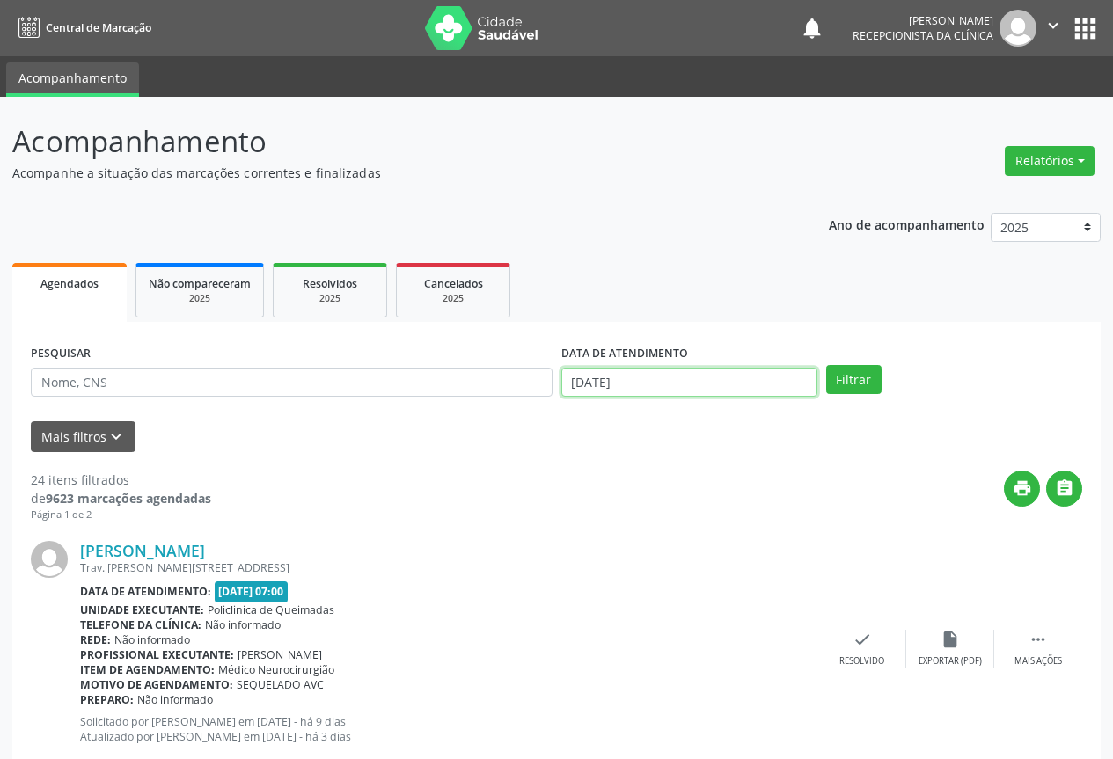
click at [734, 386] on input "06/10/2025" at bounding box center [689, 383] width 256 height 30
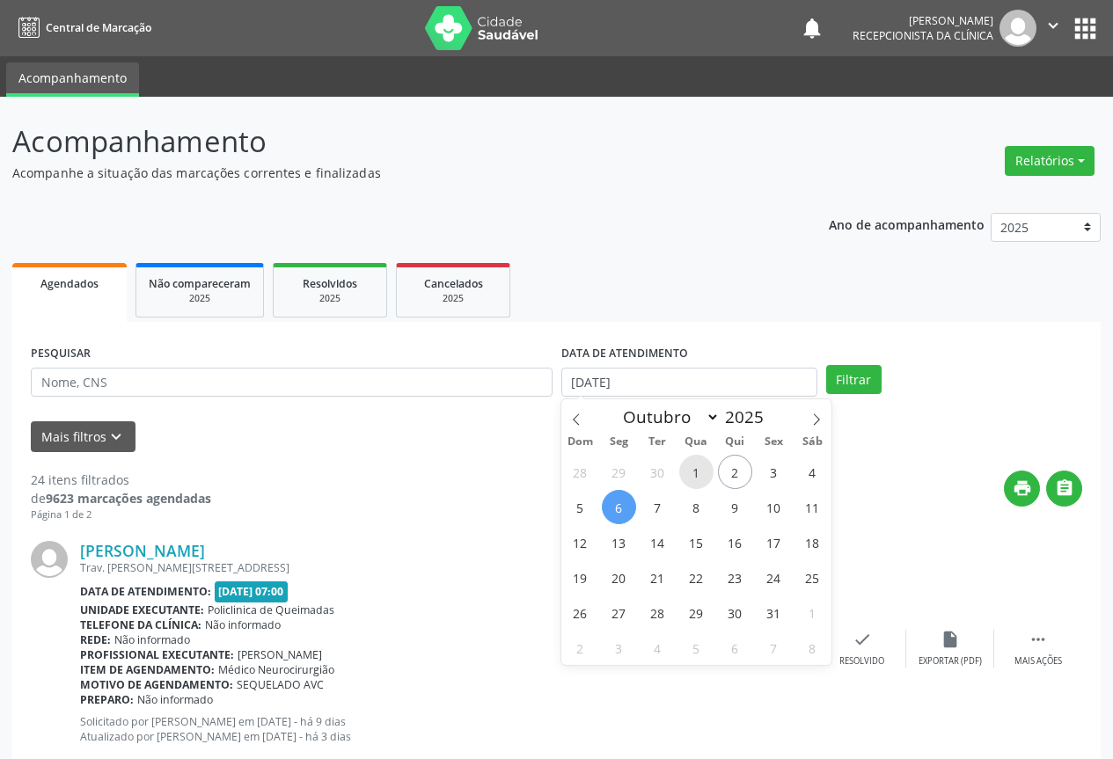
click at [683, 467] on span "1" at bounding box center [696, 472] width 34 height 34
type input "01/10/2025"
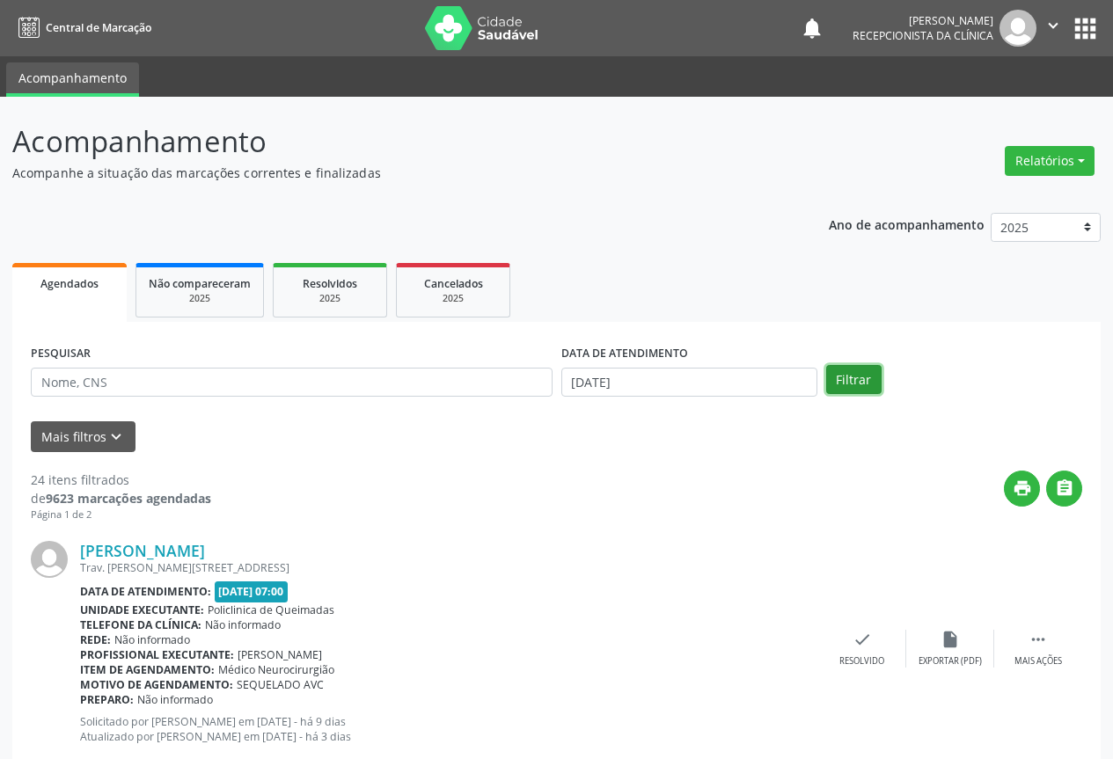
click at [848, 378] on button "Filtrar" at bounding box center [853, 380] width 55 height 30
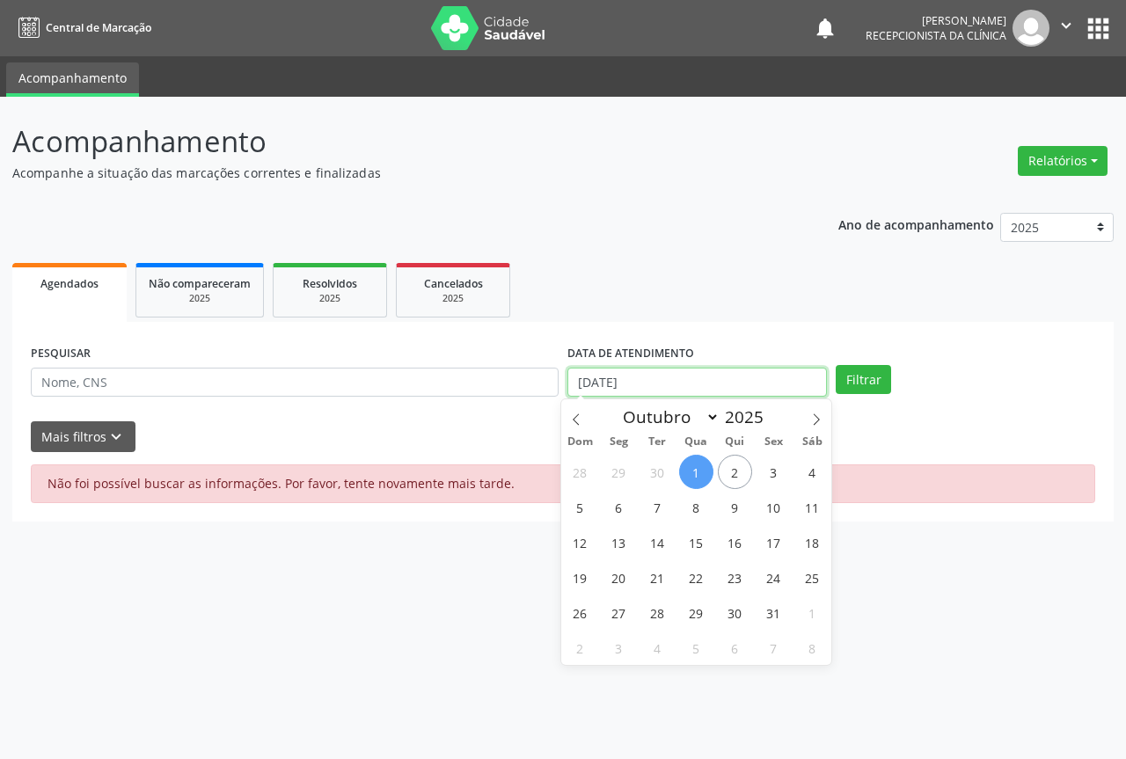
click at [638, 385] on input "01/10/2025" at bounding box center [698, 383] width 260 height 30
click at [744, 474] on span "2" at bounding box center [735, 472] width 34 height 34
type input "[DATE]"
click at [744, 474] on span "2" at bounding box center [735, 472] width 34 height 34
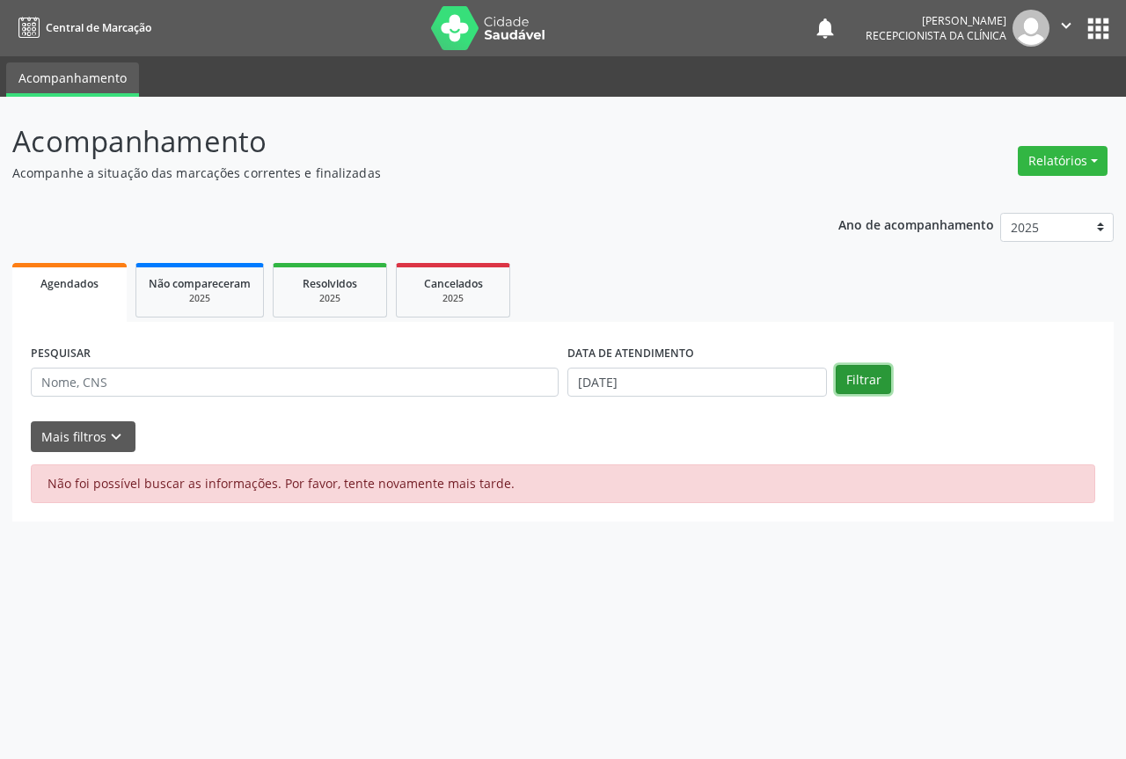
click at [858, 385] on button "Filtrar" at bounding box center [863, 380] width 55 height 30
click at [644, 377] on input "[DATE]" at bounding box center [698, 383] width 260 height 30
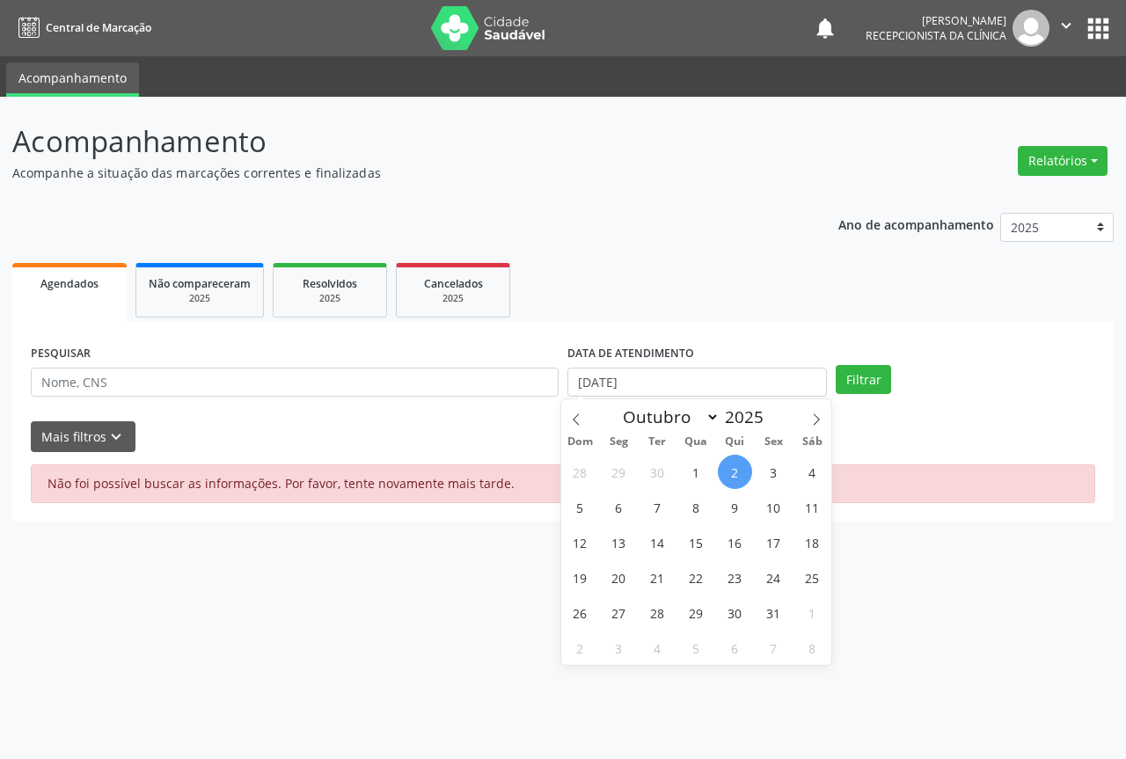
click at [740, 473] on span "2" at bounding box center [735, 472] width 34 height 34
type input "[DATE]"
click at [740, 473] on span "2" at bounding box center [735, 472] width 34 height 34
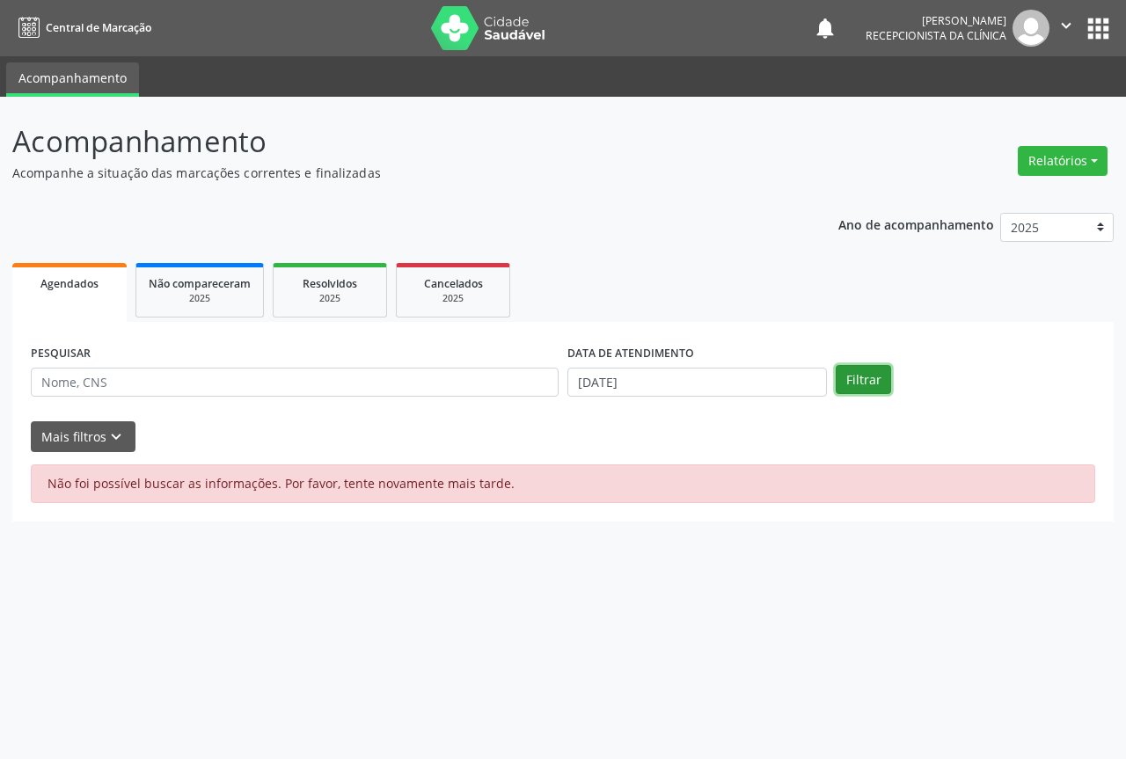
click at [863, 381] on button "Filtrar" at bounding box center [863, 380] width 55 height 30
